Goal: Information Seeking & Learning: Learn about a topic

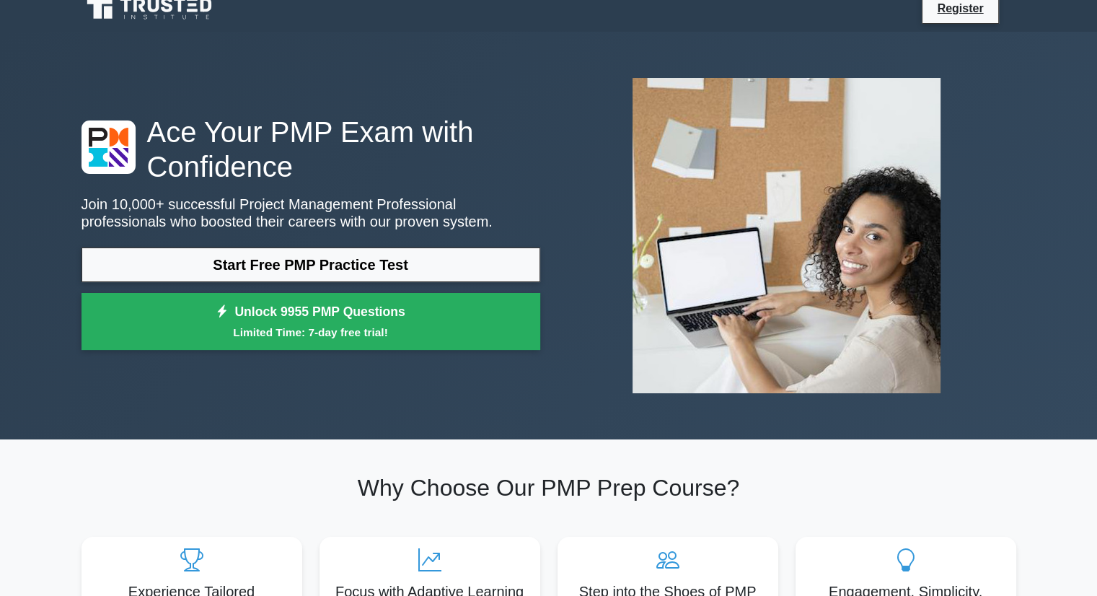
scroll to position [16, 0]
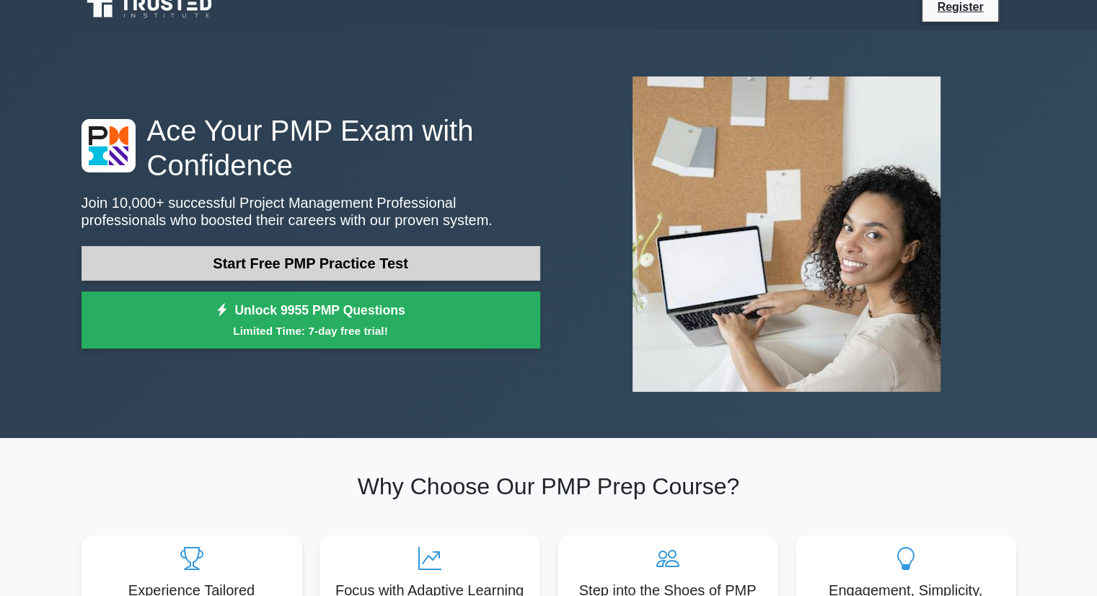
click at [340, 275] on link "Start Free PMP Practice Test" at bounding box center [310, 263] width 459 height 35
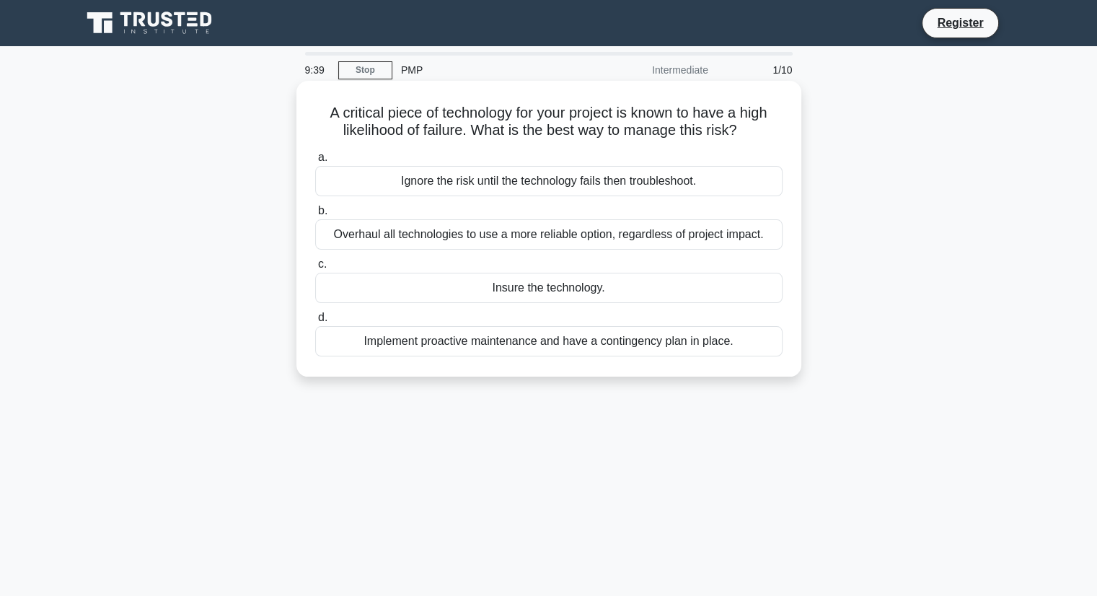
click at [519, 339] on div "Implement proactive maintenance and have a contingency plan in place." at bounding box center [548, 341] width 467 height 30
click at [315, 322] on input "d. Implement proactive maintenance and have a contingency plan in place." at bounding box center [315, 317] width 0 height 9
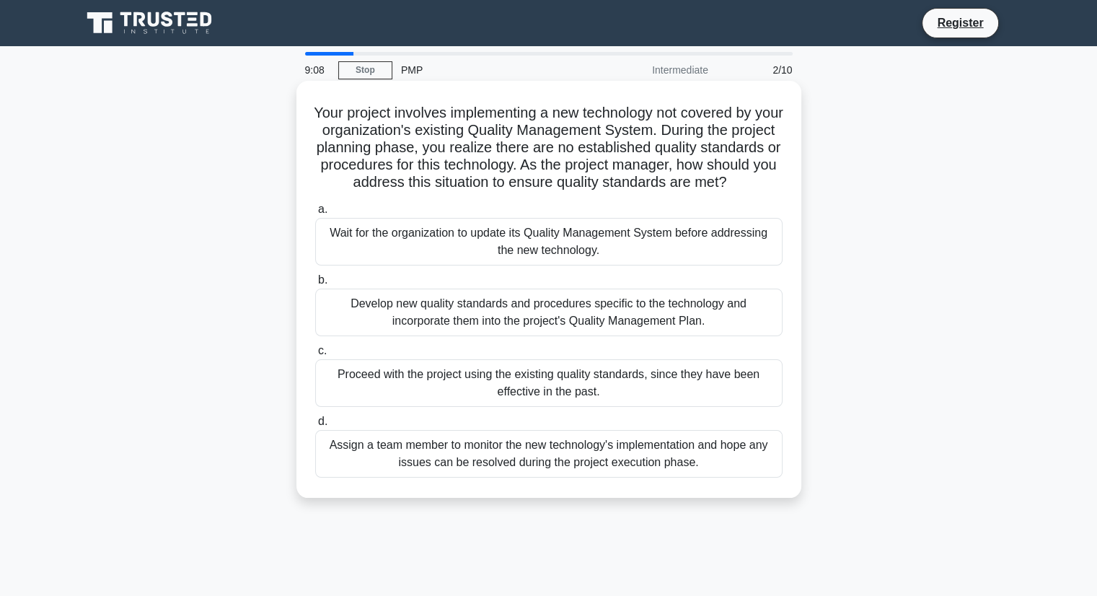
click at [604, 336] on div "Develop new quality standards and procedures specific to the technology and inc…" at bounding box center [548, 312] width 467 height 48
click at [315, 285] on input "b. Develop new quality standards and procedures specific to the technology and …" at bounding box center [315, 279] width 0 height 9
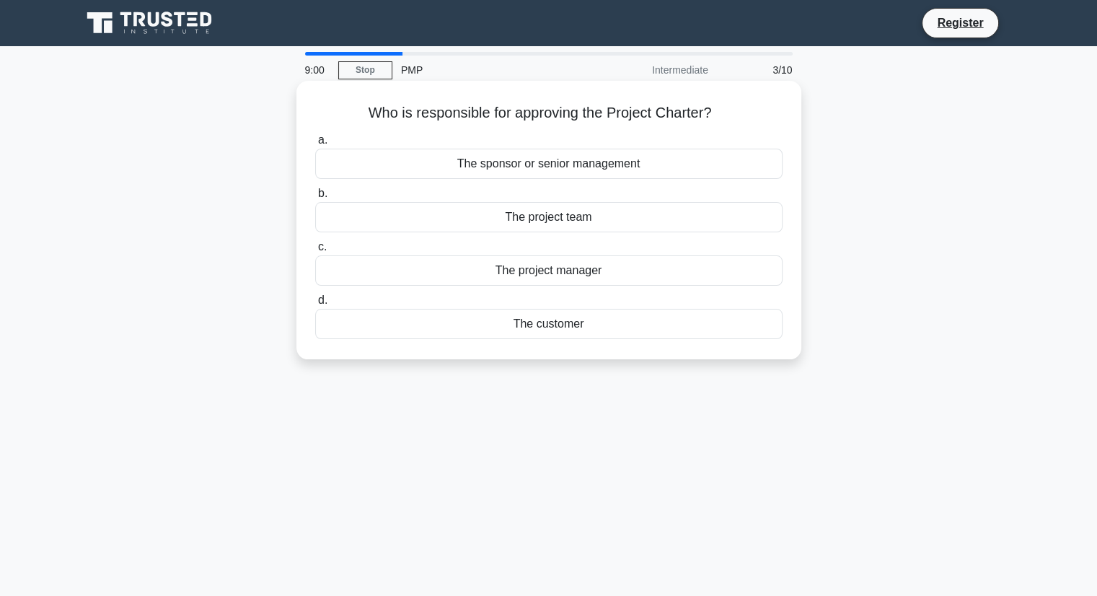
click at [581, 263] on div "The project manager" at bounding box center [548, 270] width 467 height 30
click at [315, 252] on input "c. The project manager" at bounding box center [315, 246] width 0 height 9
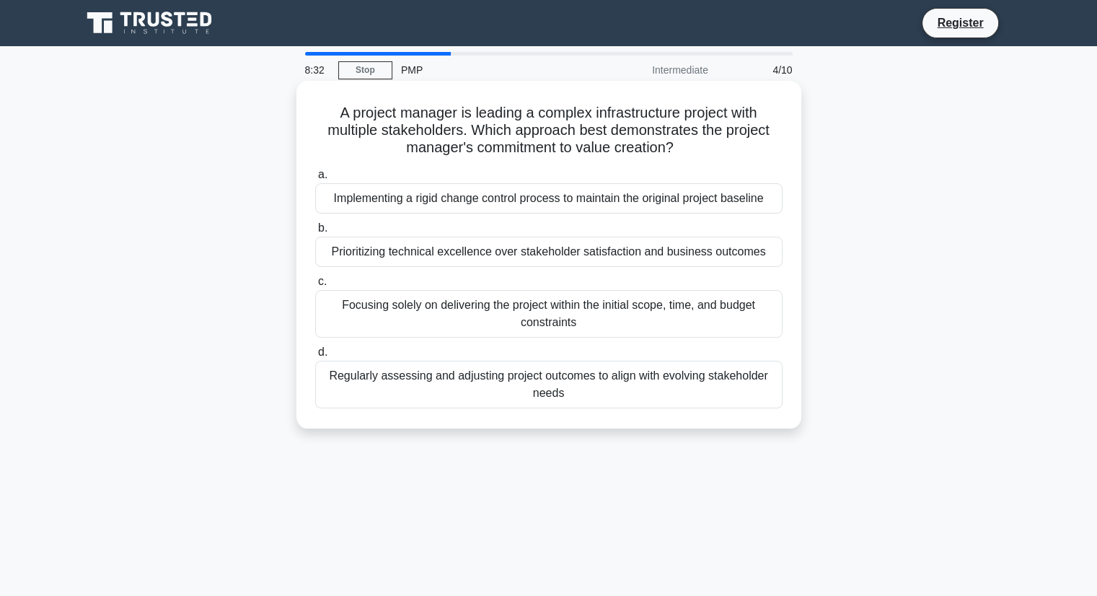
click at [559, 390] on div "Regularly assessing and adjusting project outcomes to align with evolving stake…" at bounding box center [548, 385] width 467 height 48
click at [315, 357] on input "d. Regularly assessing and adjusting project outcomes to align with evolving st…" at bounding box center [315, 352] width 0 height 9
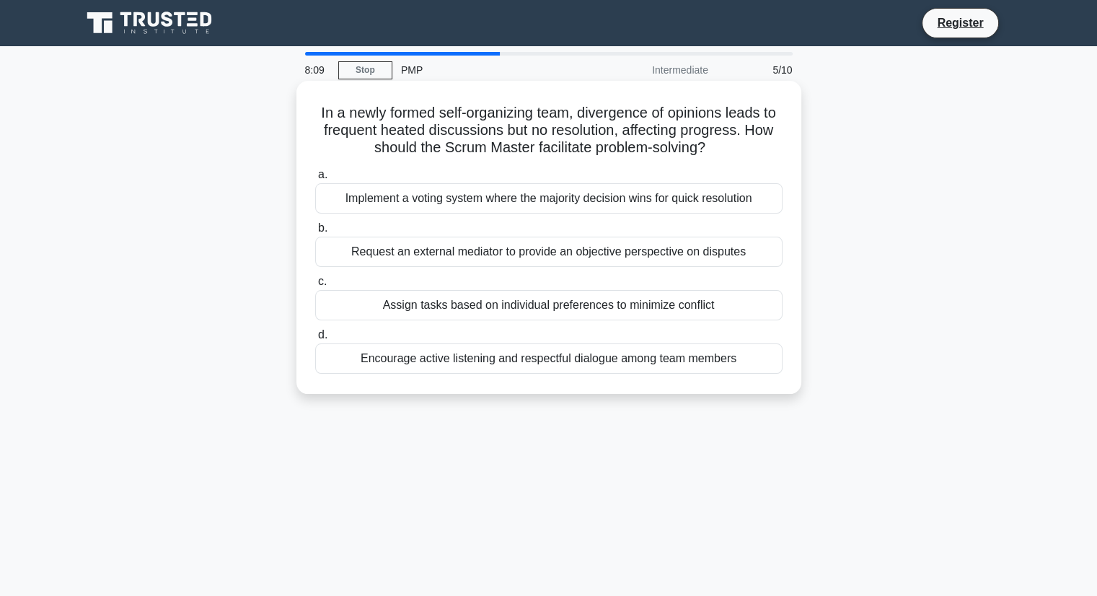
click at [577, 367] on div "Encourage active listening and respectful dialogue among team members" at bounding box center [548, 358] width 467 height 30
click at [315, 340] on input "d. Encourage active listening and respectful dialogue among team members" at bounding box center [315, 334] width 0 height 9
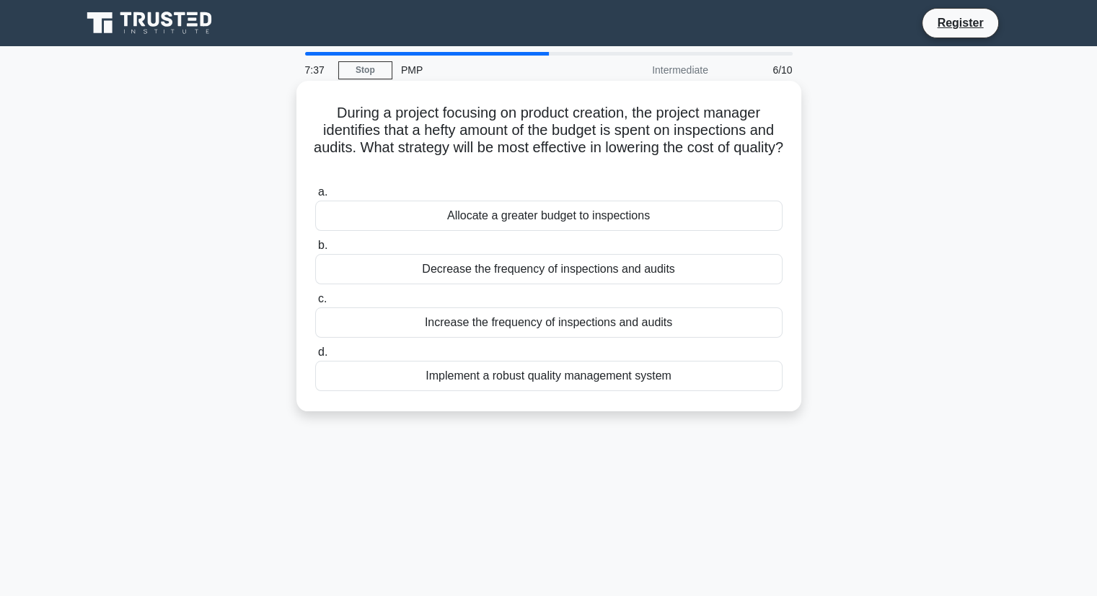
click at [609, 384] on div "Implement a robust quality management system" at bounding box center [548, 376] width 467 height 30
click at [315, 357] on input "d. Implement a robust quality management system" at bounding box center [315, 352] width 0 height 9
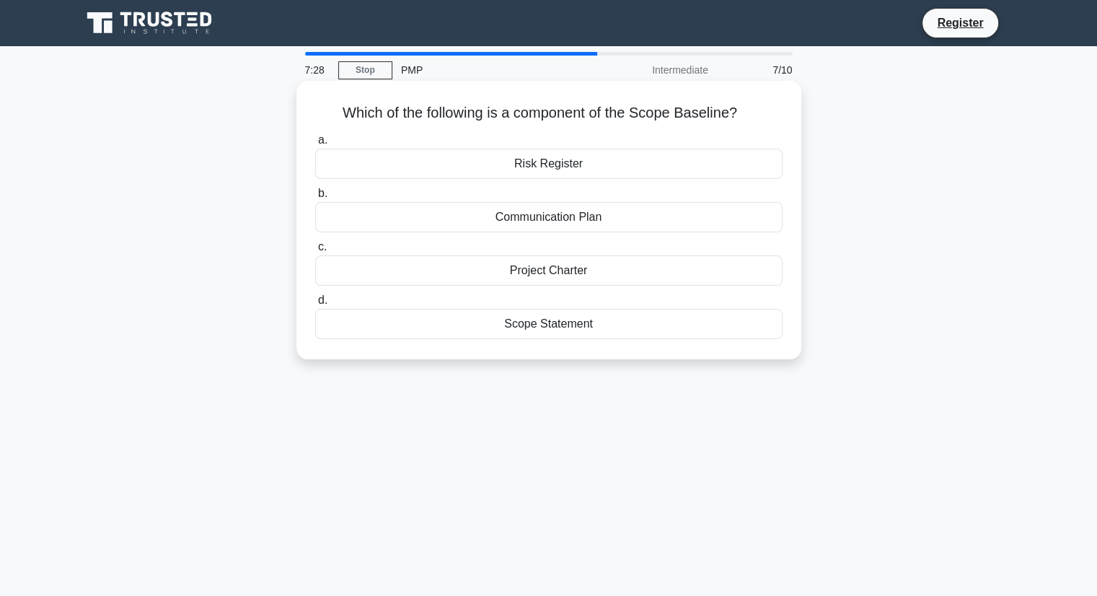
click at [571, 269] on div "Project Charter" at bounding box center [548, 270] width 467 height 30
click at [315, 252] on input "c. Project Charter" at bounding box center [315, 246] width 0 height 9
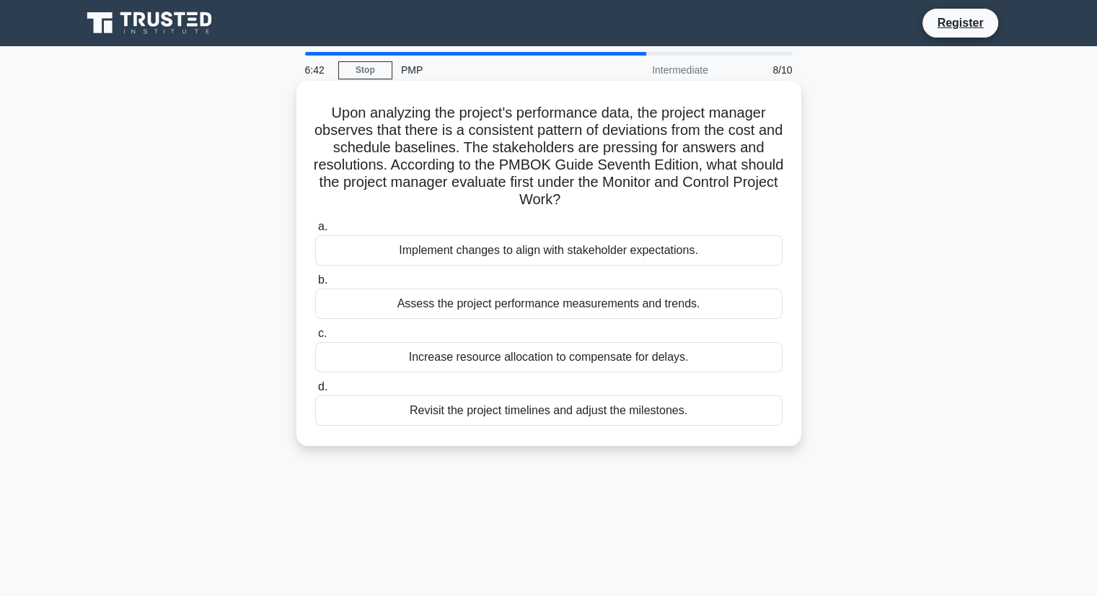
click at [571, 308] on div "Assess the project performance measurements and trends." at bounding box center [548, 303] width 467 height 30
click at [315, 285] on input "b. Assess the project performance measurements and trends." at bounding box center [315, 279] width 0 height 9
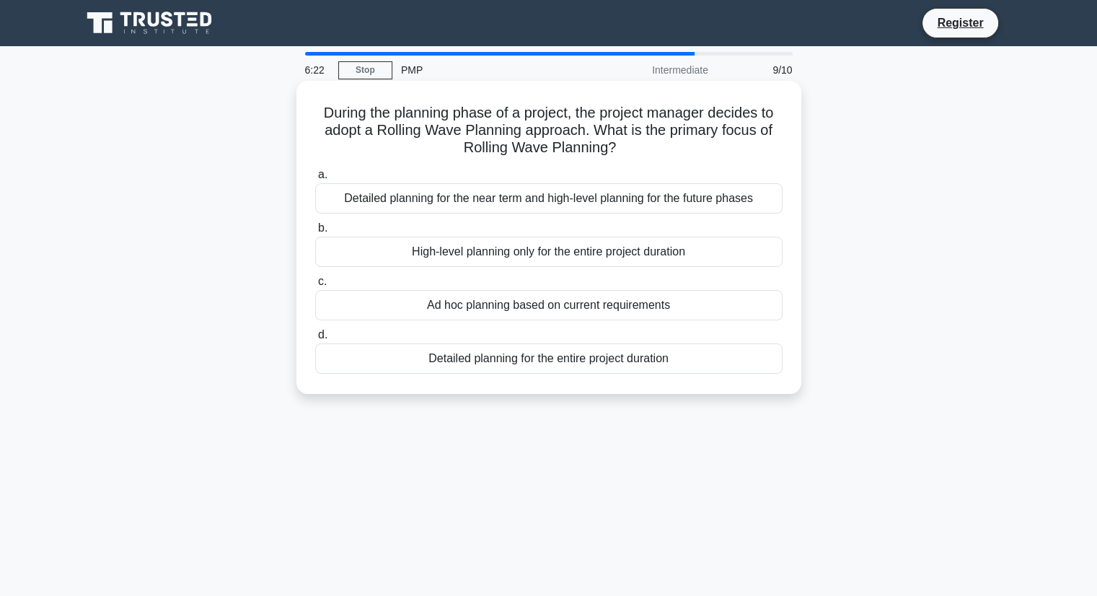
click at [566, 212] on div "Detailed planning for the near term and high-level planning for the future phas…" at bounding box center [548, 198] width 467 height 30
click at [315, 180] on input "a. Detailed planning for the near term and high-level planning for the future p…" at bounding box center [315, 174] width 0 height 9
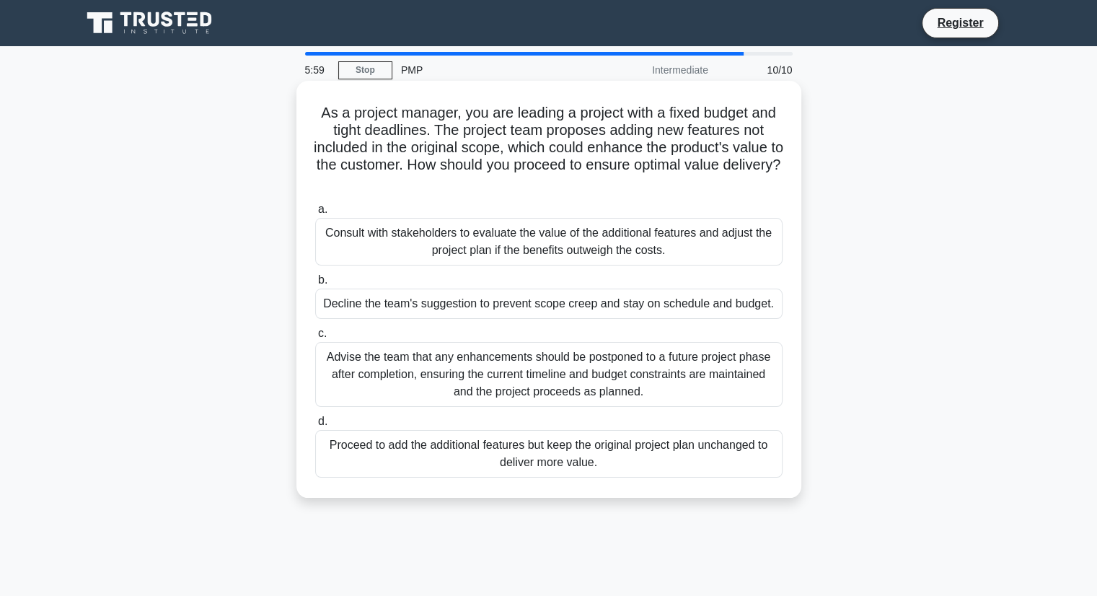
click at [554, 242] on div "Consult with stakeholders to evaluate the value of the additional features and …" at bounding box center [548, 242] width 467 height 48
click at [315, 214] on input "a. Consult with stakeholders to evaluate the value of the additional features a…" at bounding box center [315, 209] width 0 height 9
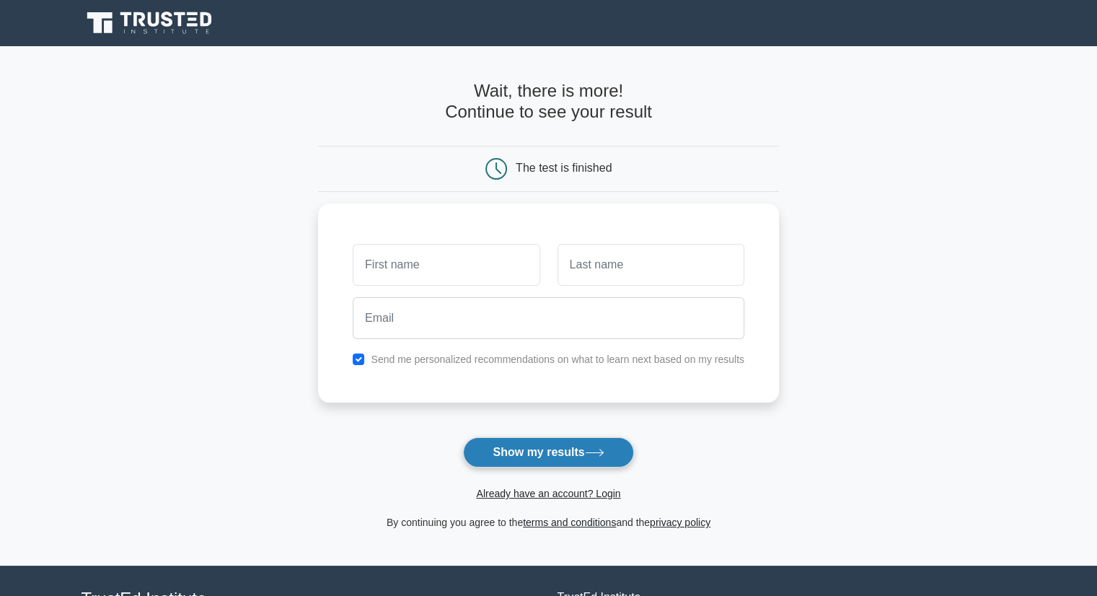
click at [511, 451] on button "Show my results" at bounding box center [548, 452] width 170 height 30
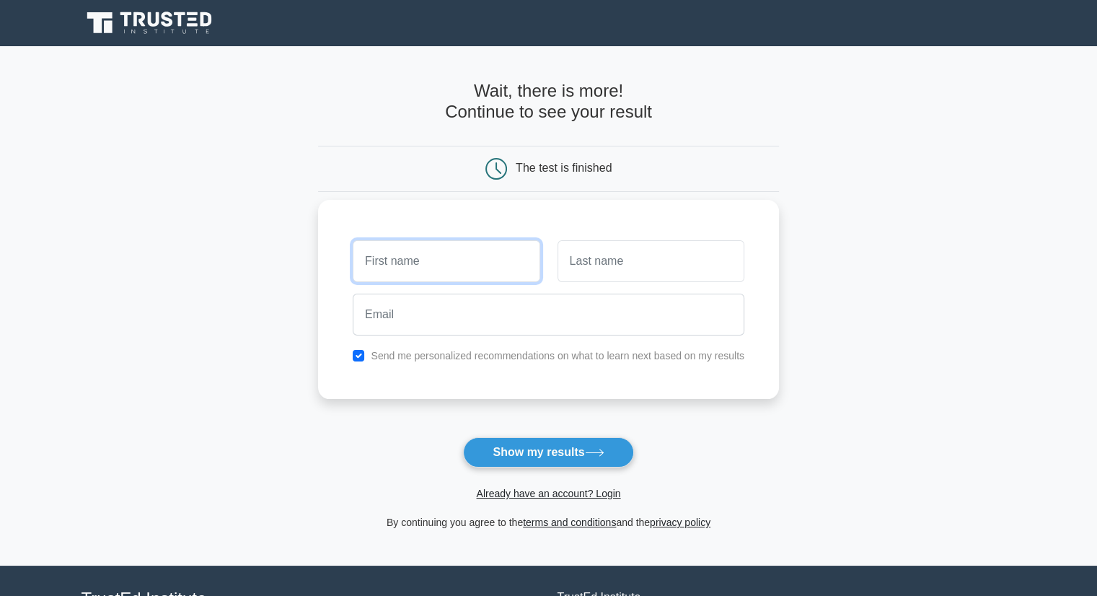
click at [480, 276] on input "text" at bounding box center [446, 261] width 187 height 42
type input "Pallavi"
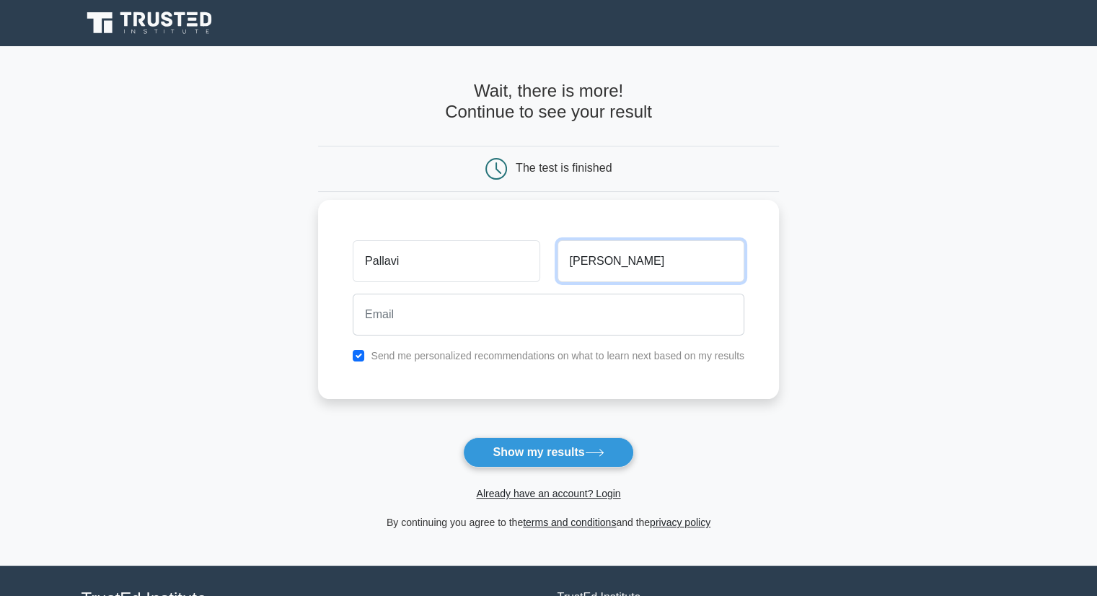
type input "Surve"
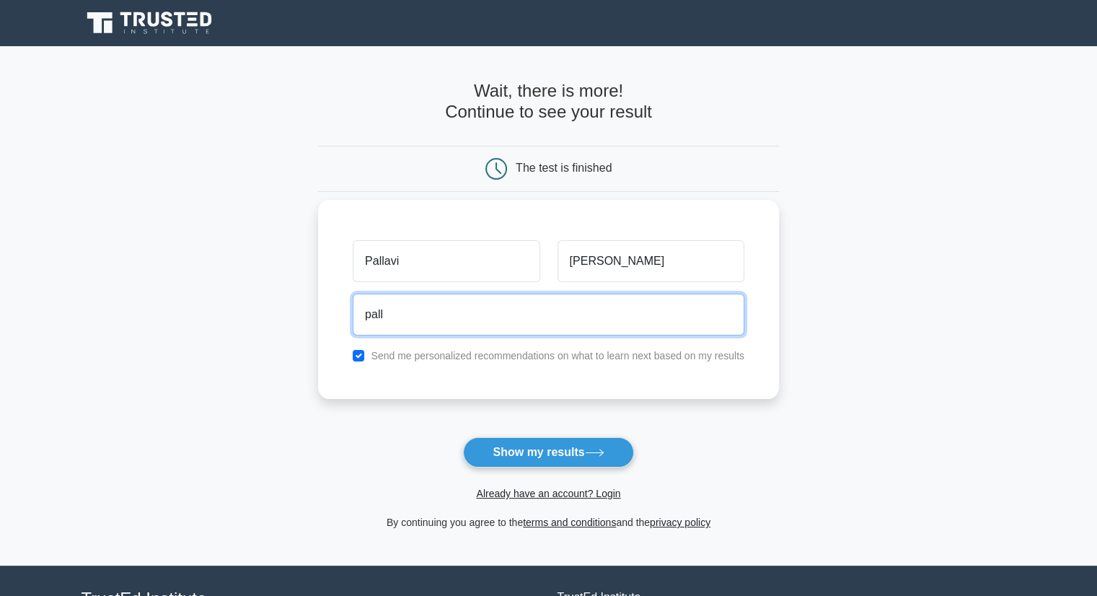
type input "pallaviasurve@gmail.com"
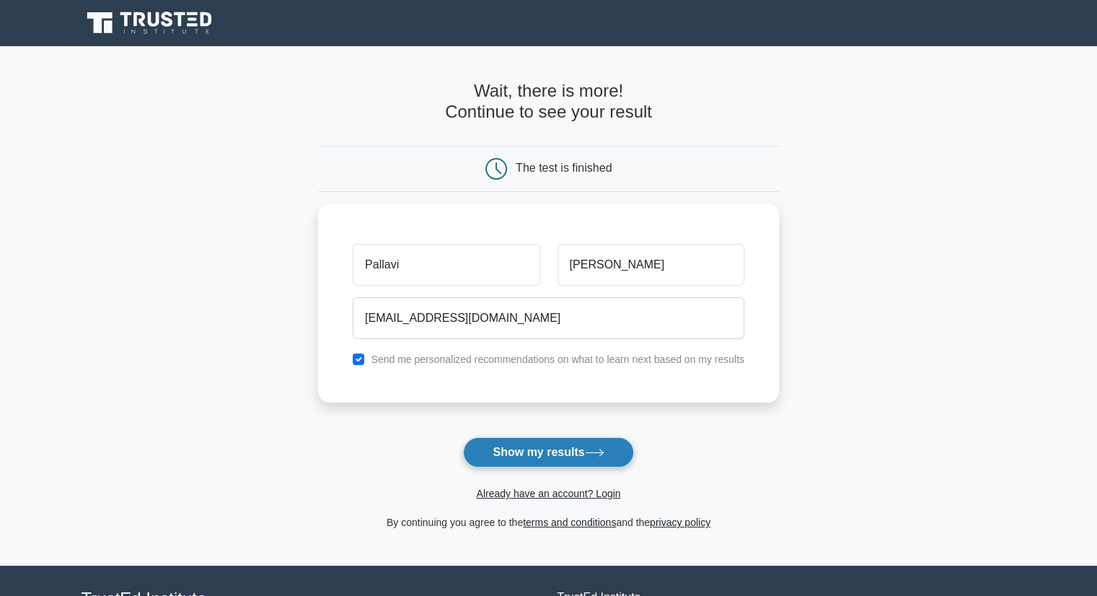
click at [493, 445] on button "Show my results" at bounding box center [548, 452] width 170 height 30
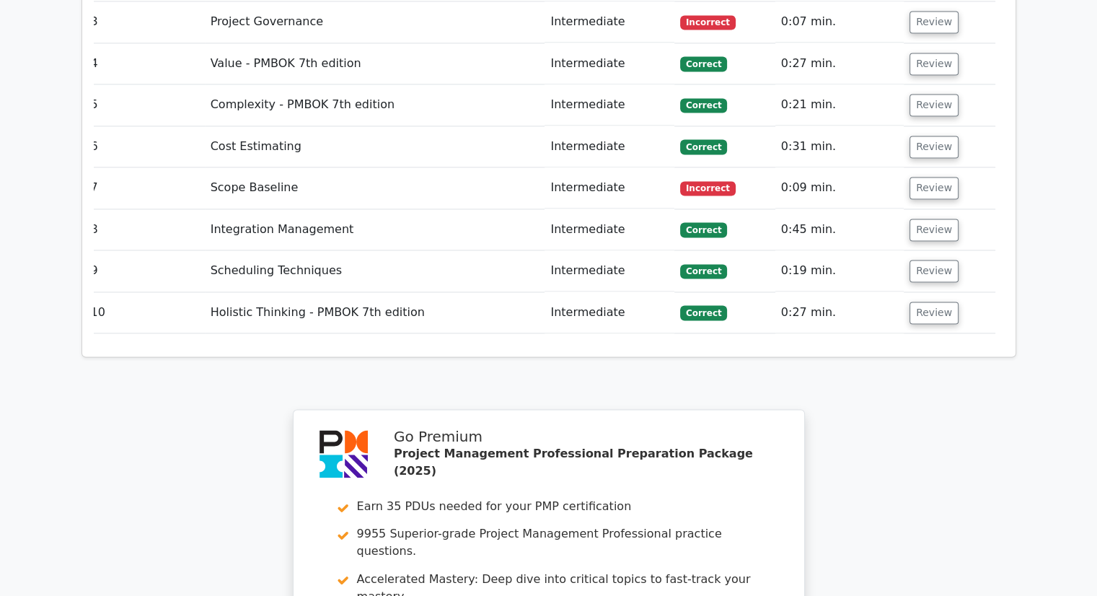
scroll to position [2511, 0]
